Goal: Check status: Check status

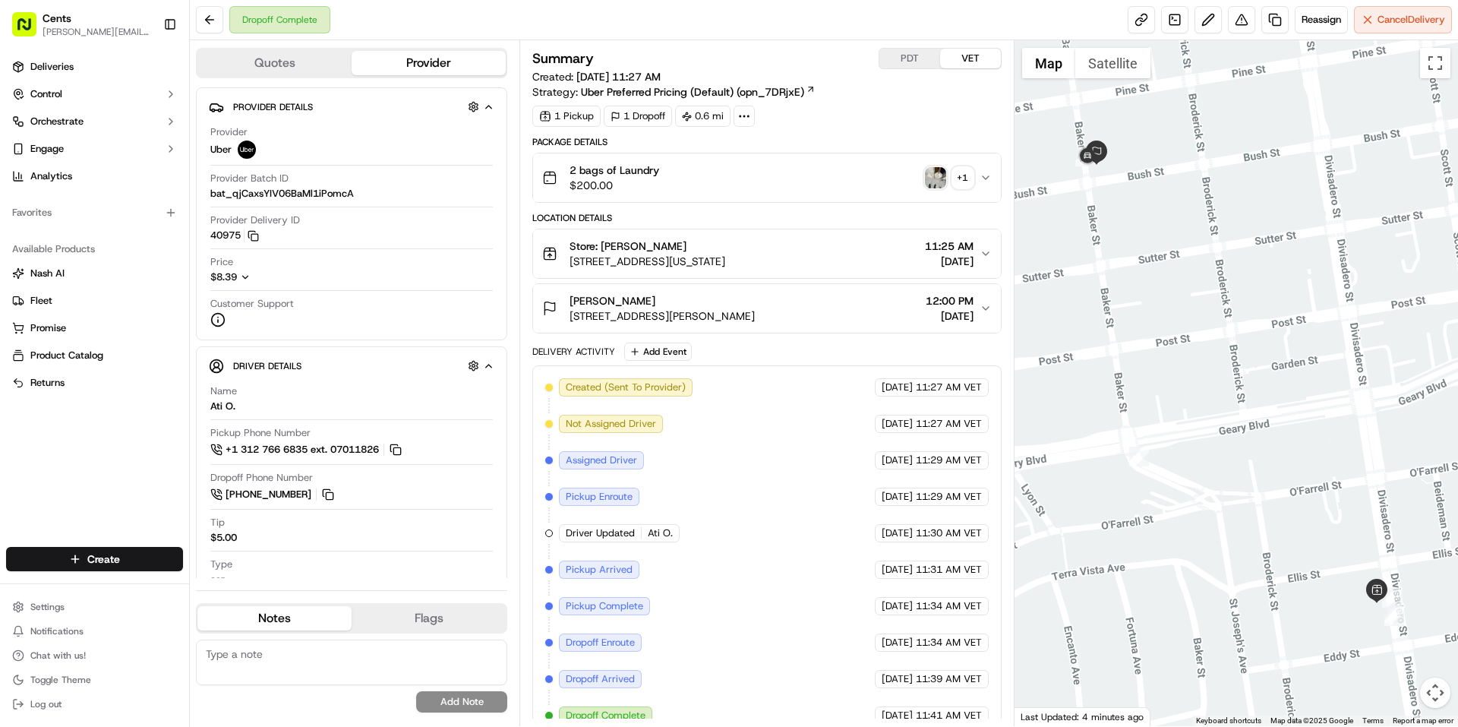
click at [935, 182] on img "button" at bounding box center [935, 177] width 21 height 21
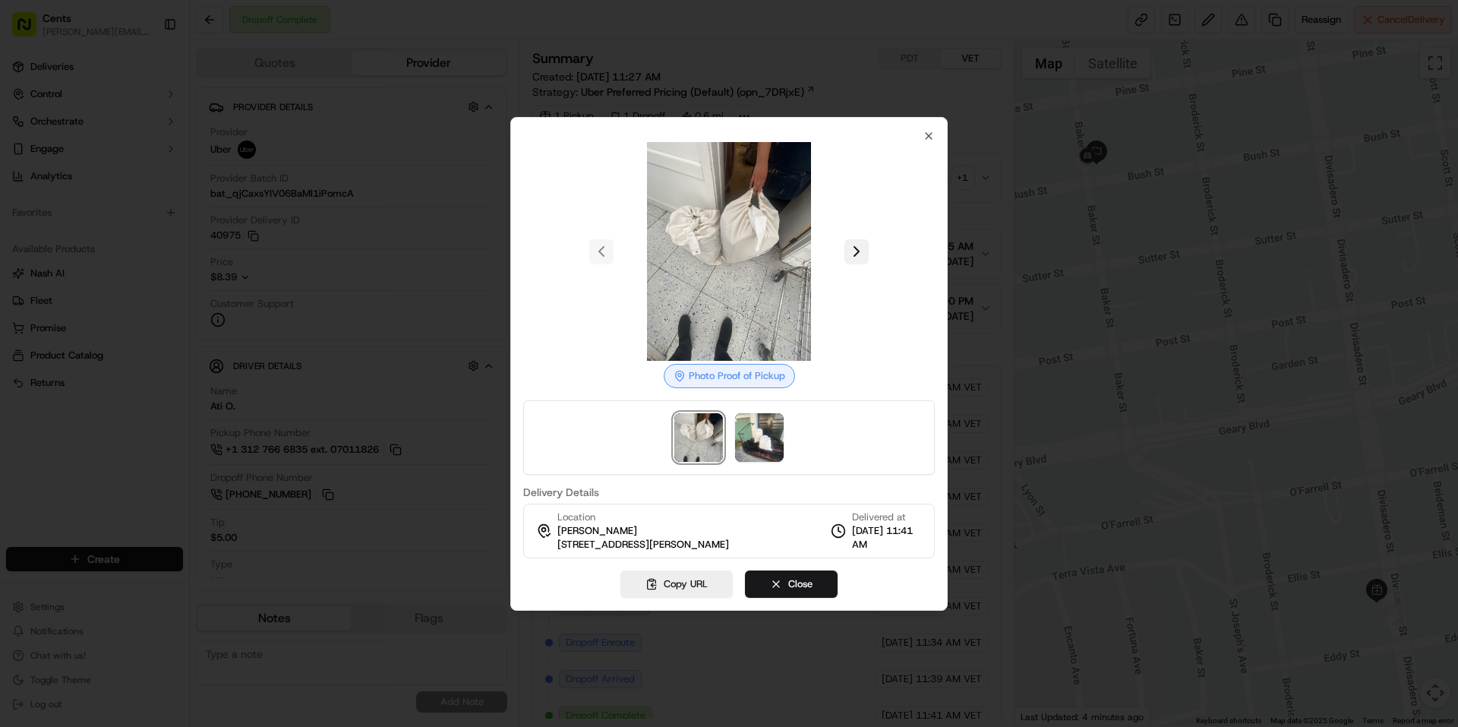
click at [848, 248] on button at bounding box center [857, 251] width 24 height 24
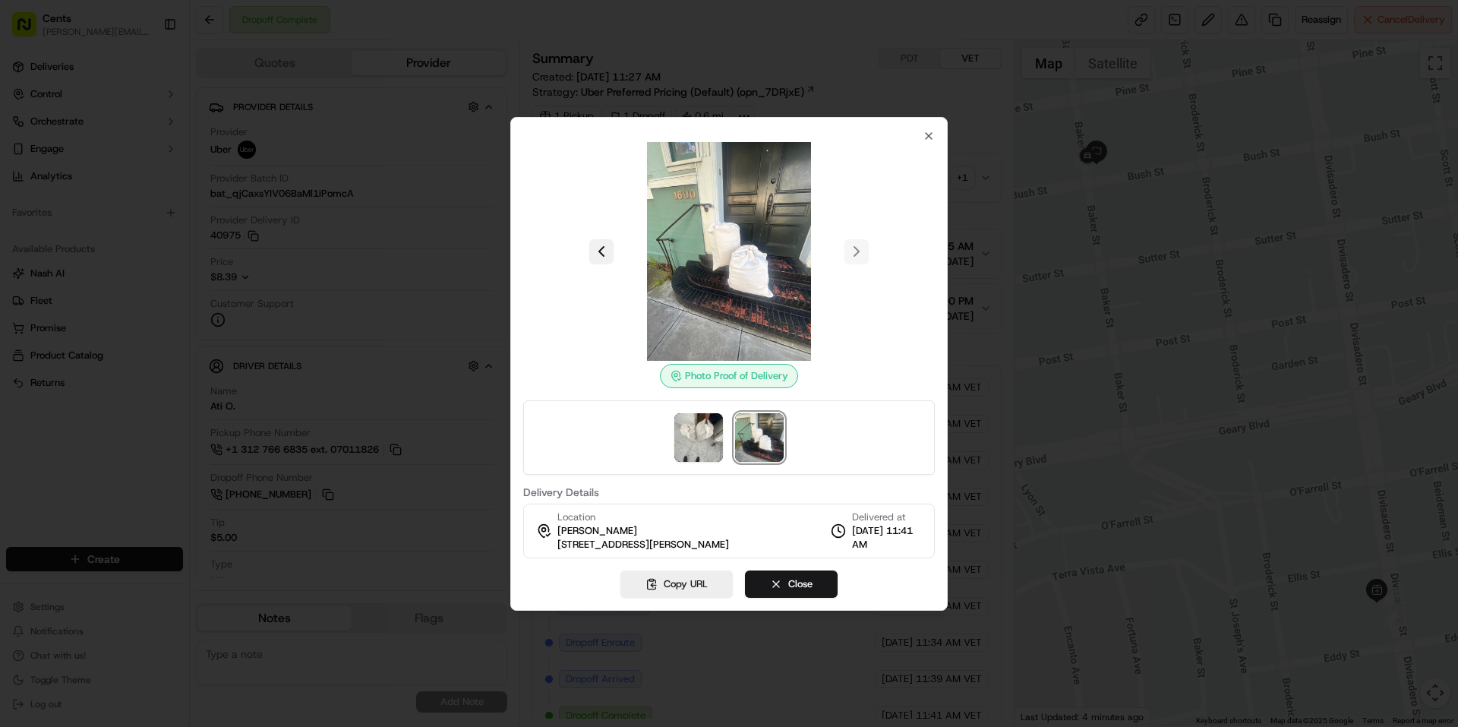
click at [599, 243] on button at bounding box center [601, 251] width 24 height 24
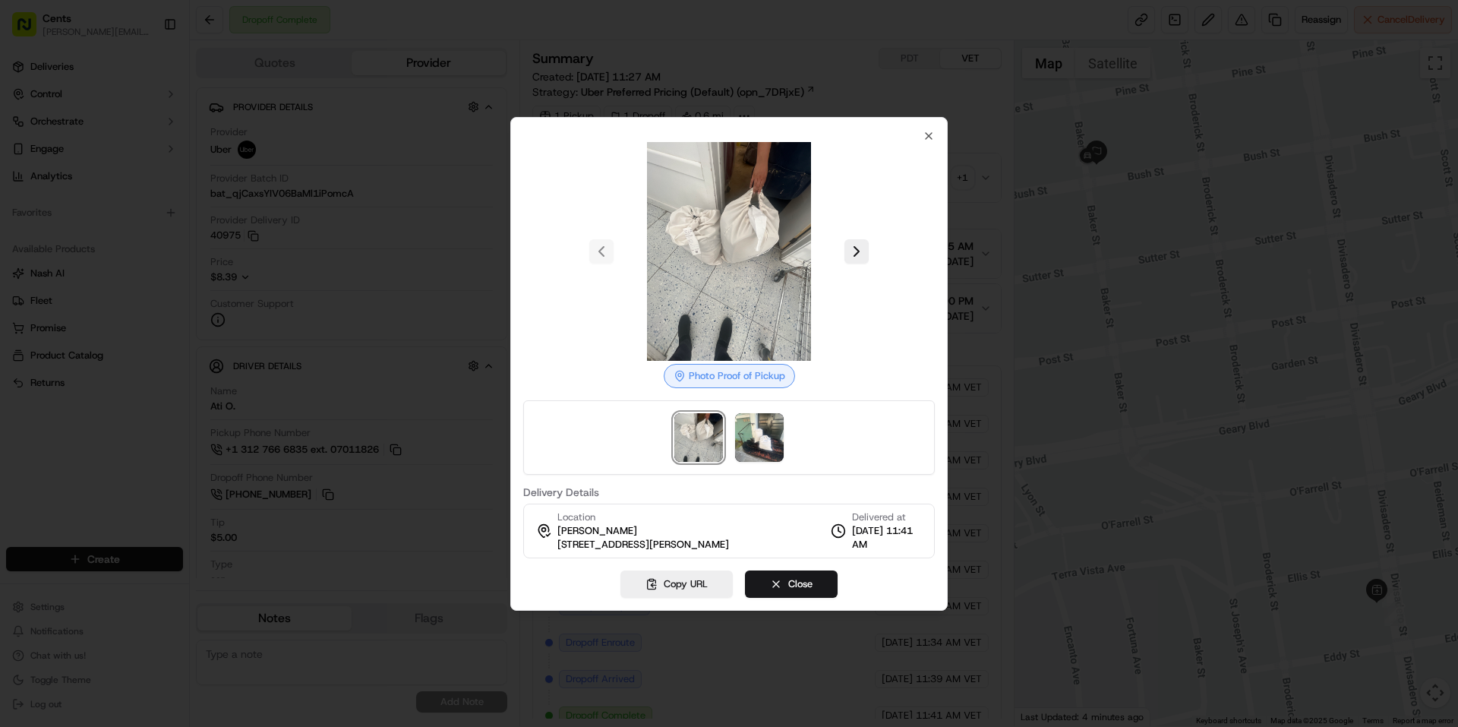
click at [479, 101] on div at bounding box center [729, 363] width 1458 height 727
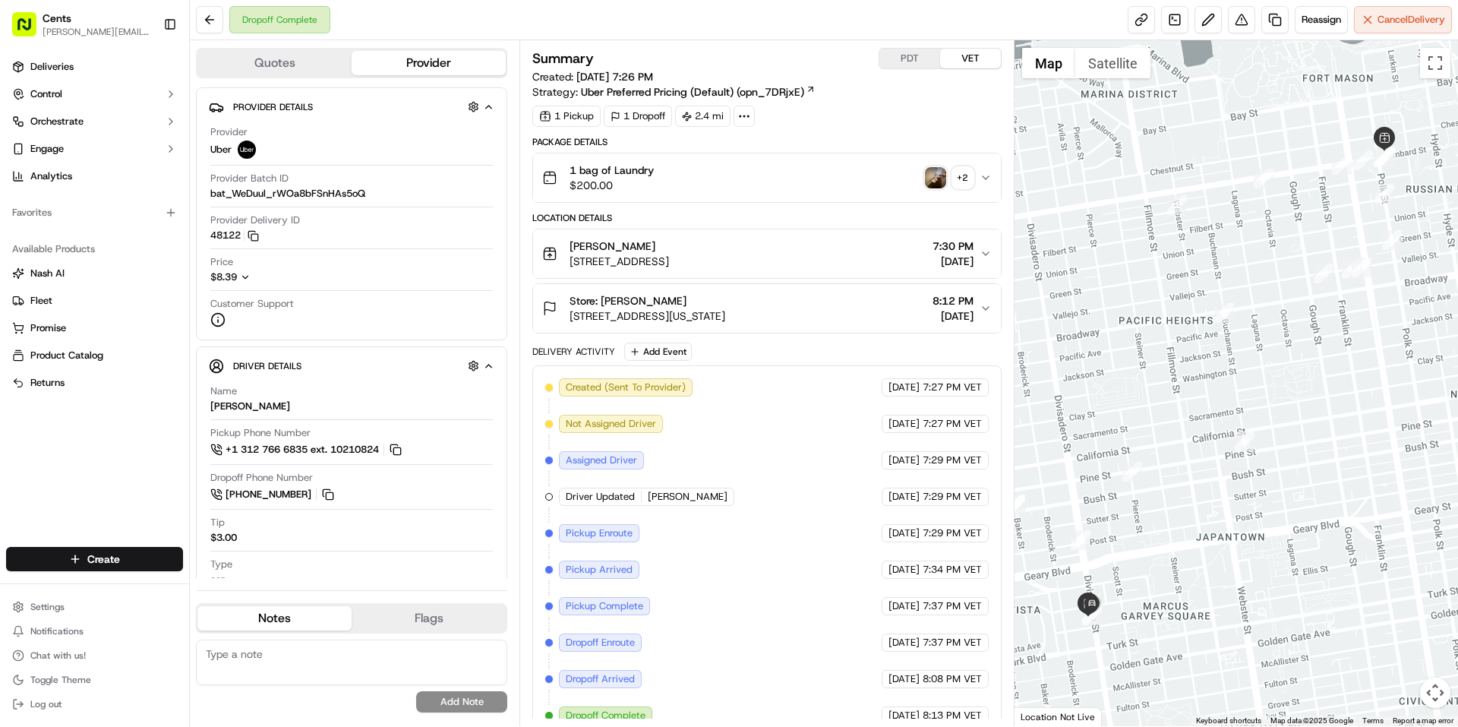
click at [936, 179] on img "button" at bounding box center [935, 177] width 21 height 21
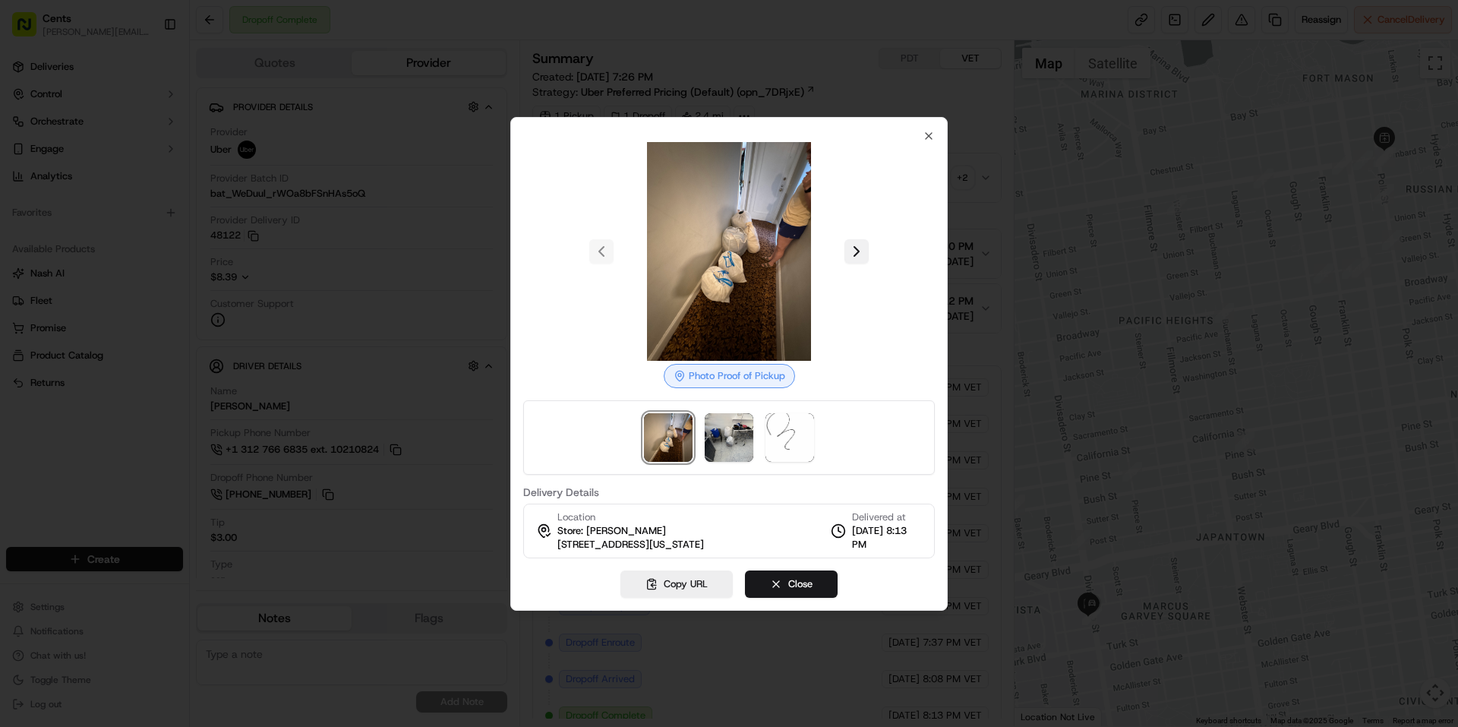
click at [859, 247] on button at bounding box center [857, 251] width 24 height 24
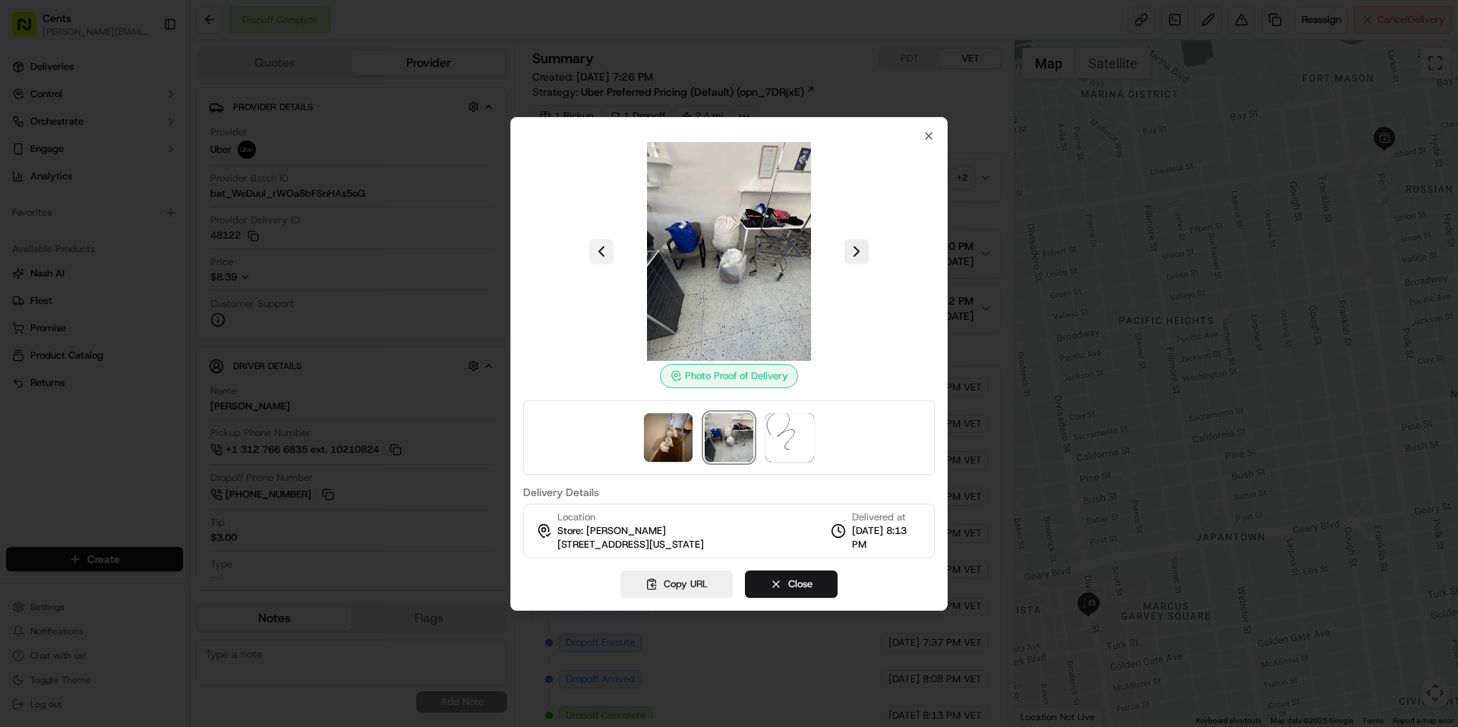
click at [597, 251] on button at bounding box center [601, 251] width 24 height 24
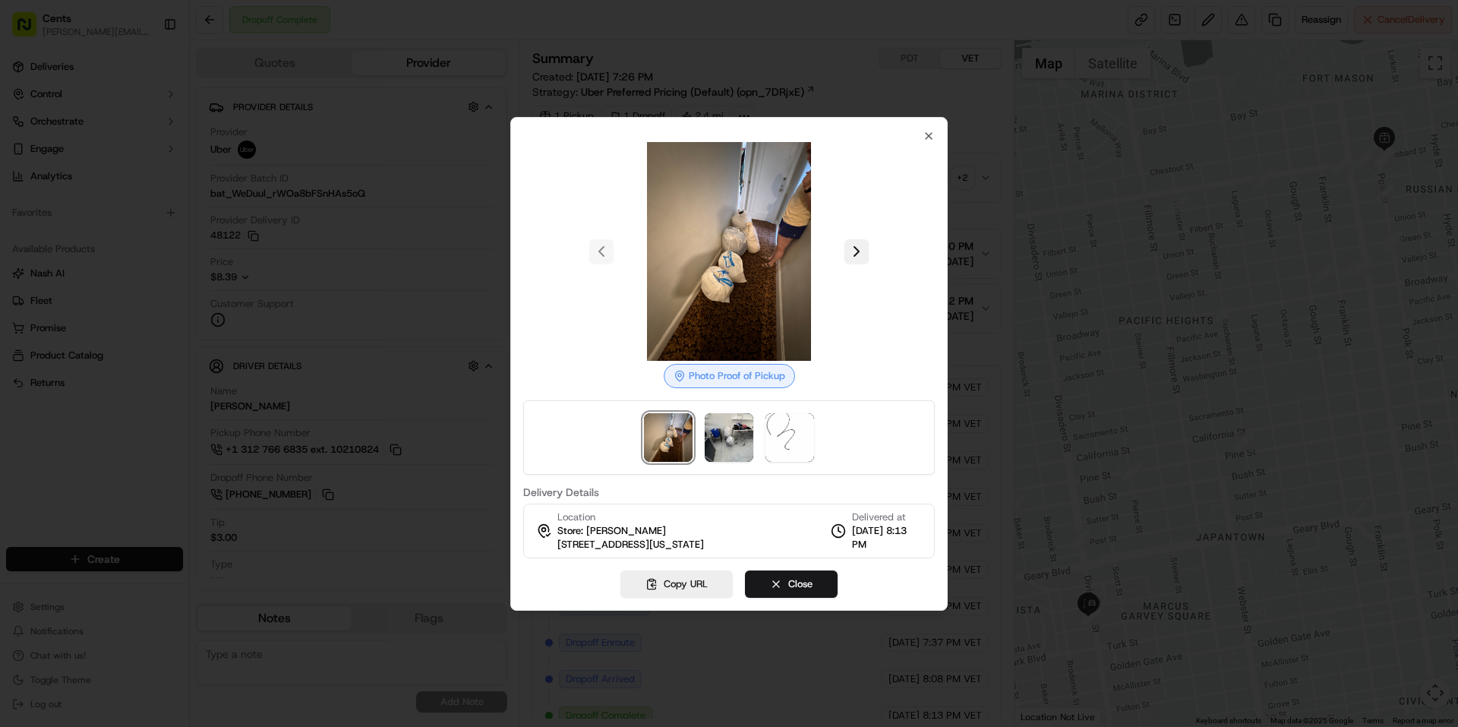
click at [851, 251] on button at bounding box center [857, 251] width 24 height 24
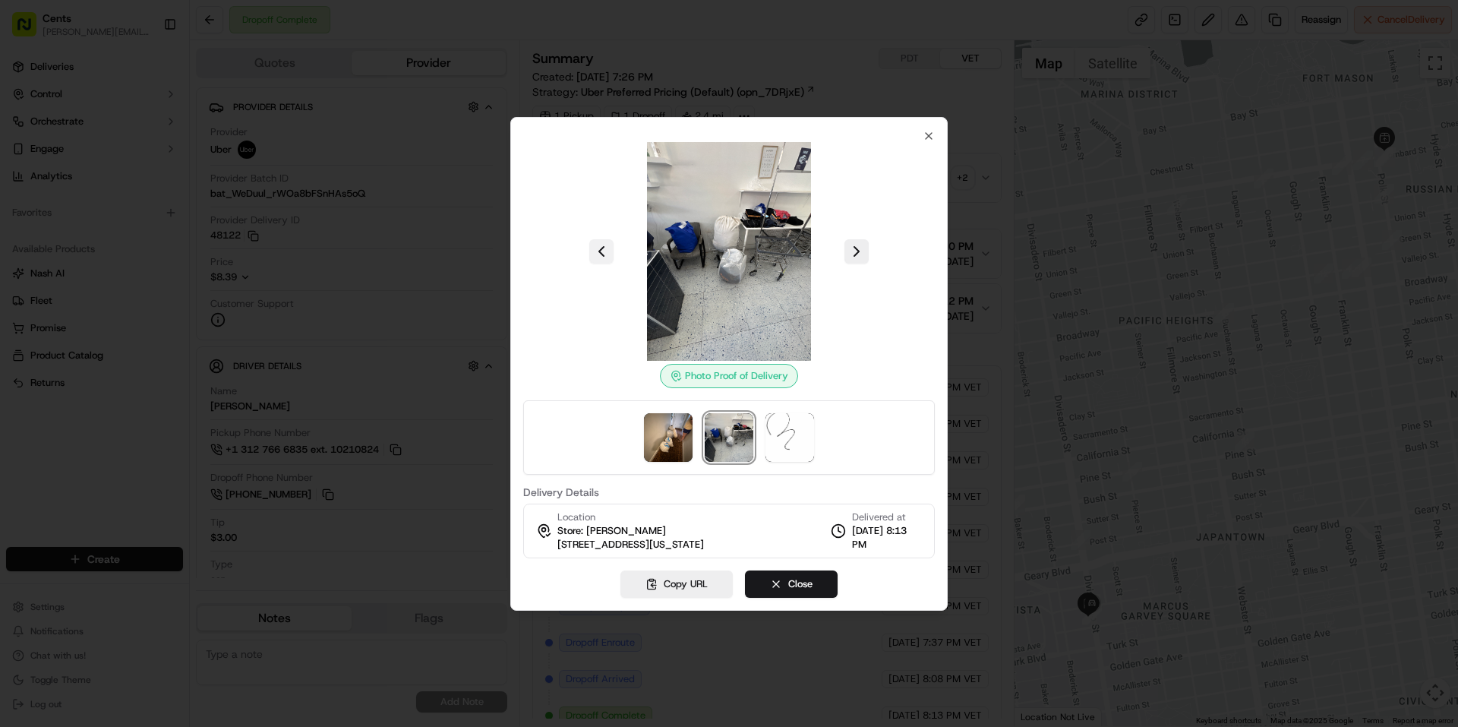
click at [605, 245] on button at bounding box center [601, 251] width 24 height 24
